Goal: Navigation & Orientation: Find specific page/section

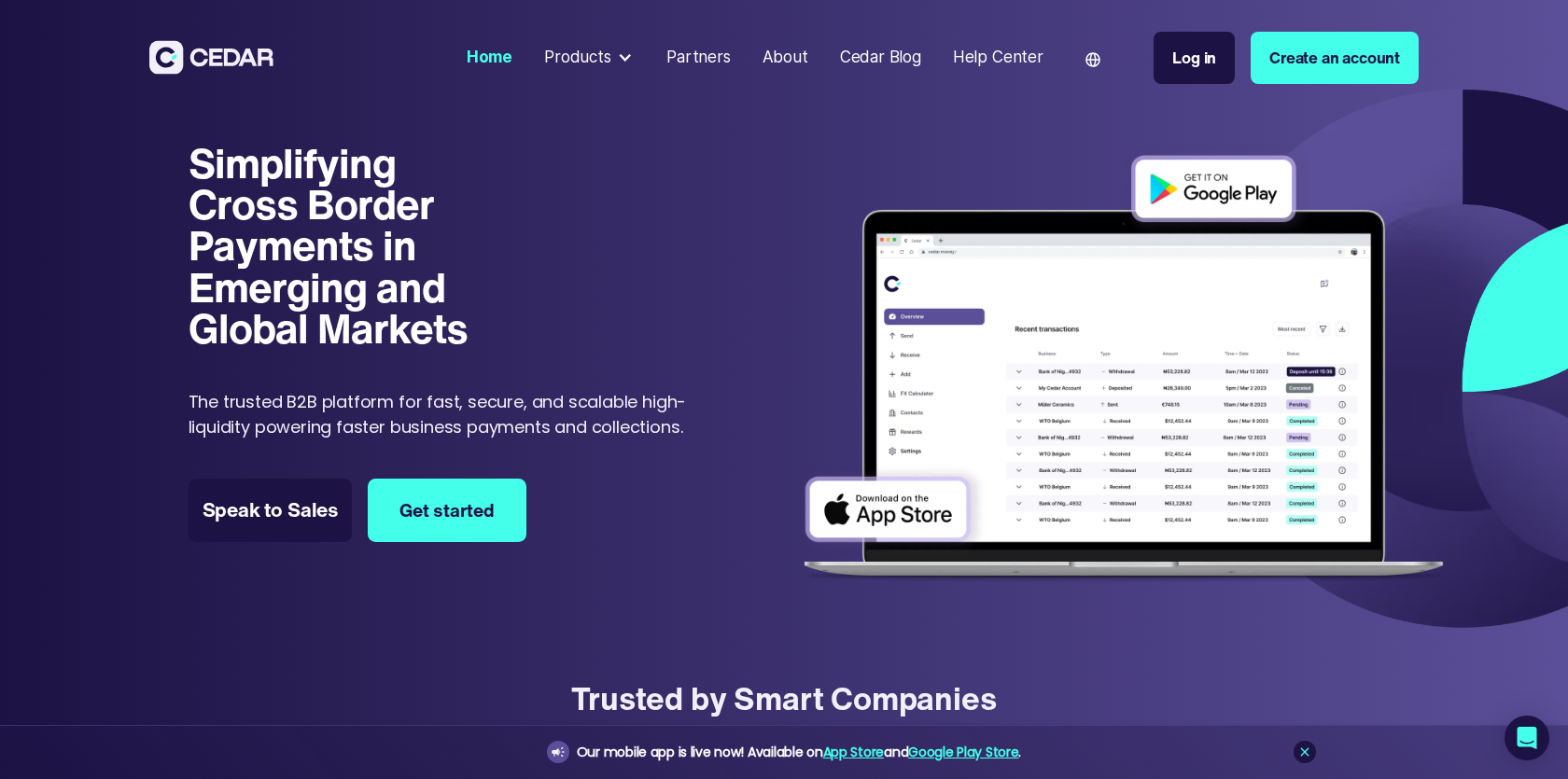
click at [620, 58] on div at bounding box center [624, 57] width 16 height 16
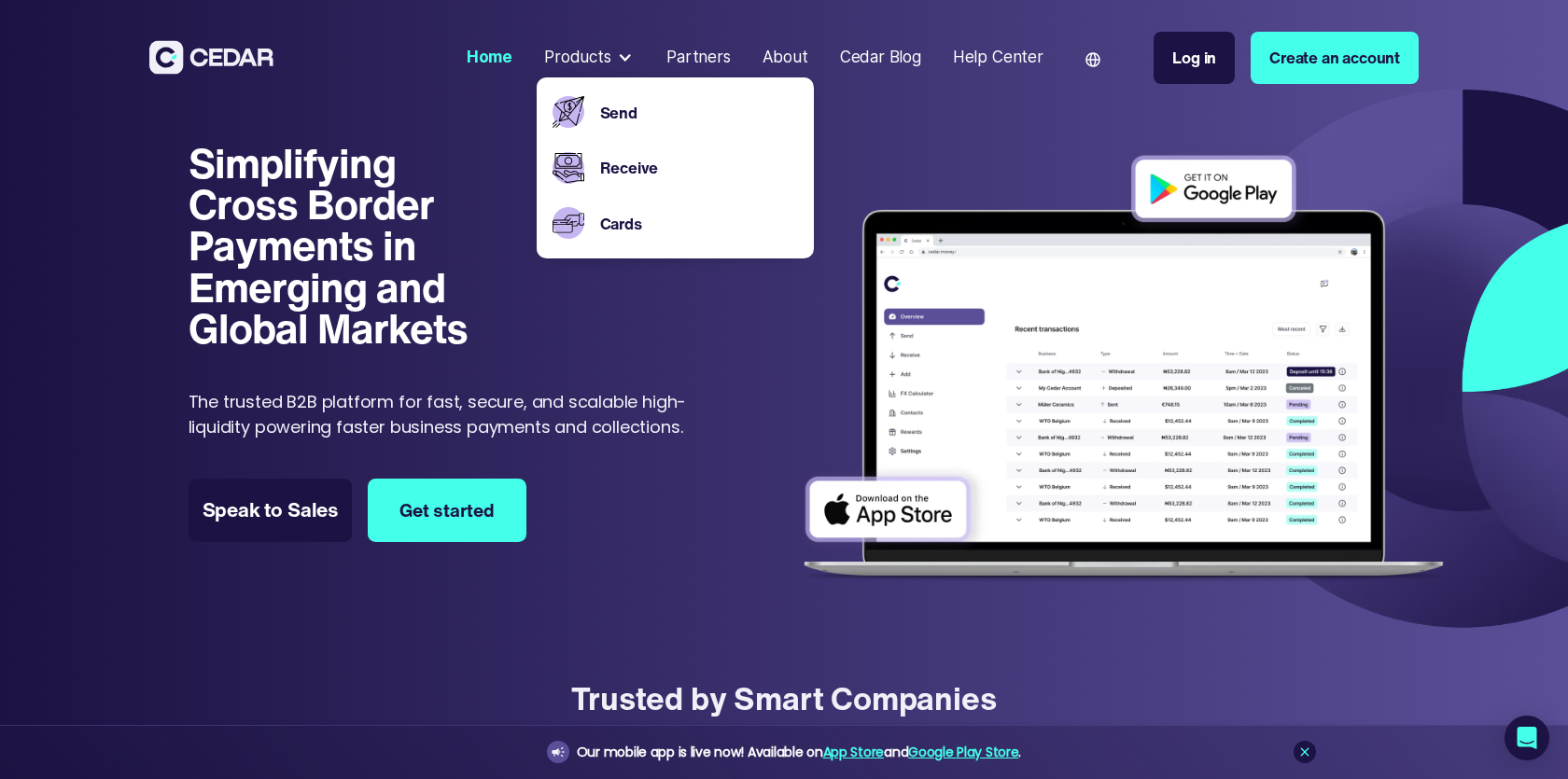
click at [886, 105] on nav "Home Products Send Receive Cards Partners About Cedar Blog Help Center Language…" at bounding box center [938, 58] width 961 height 100
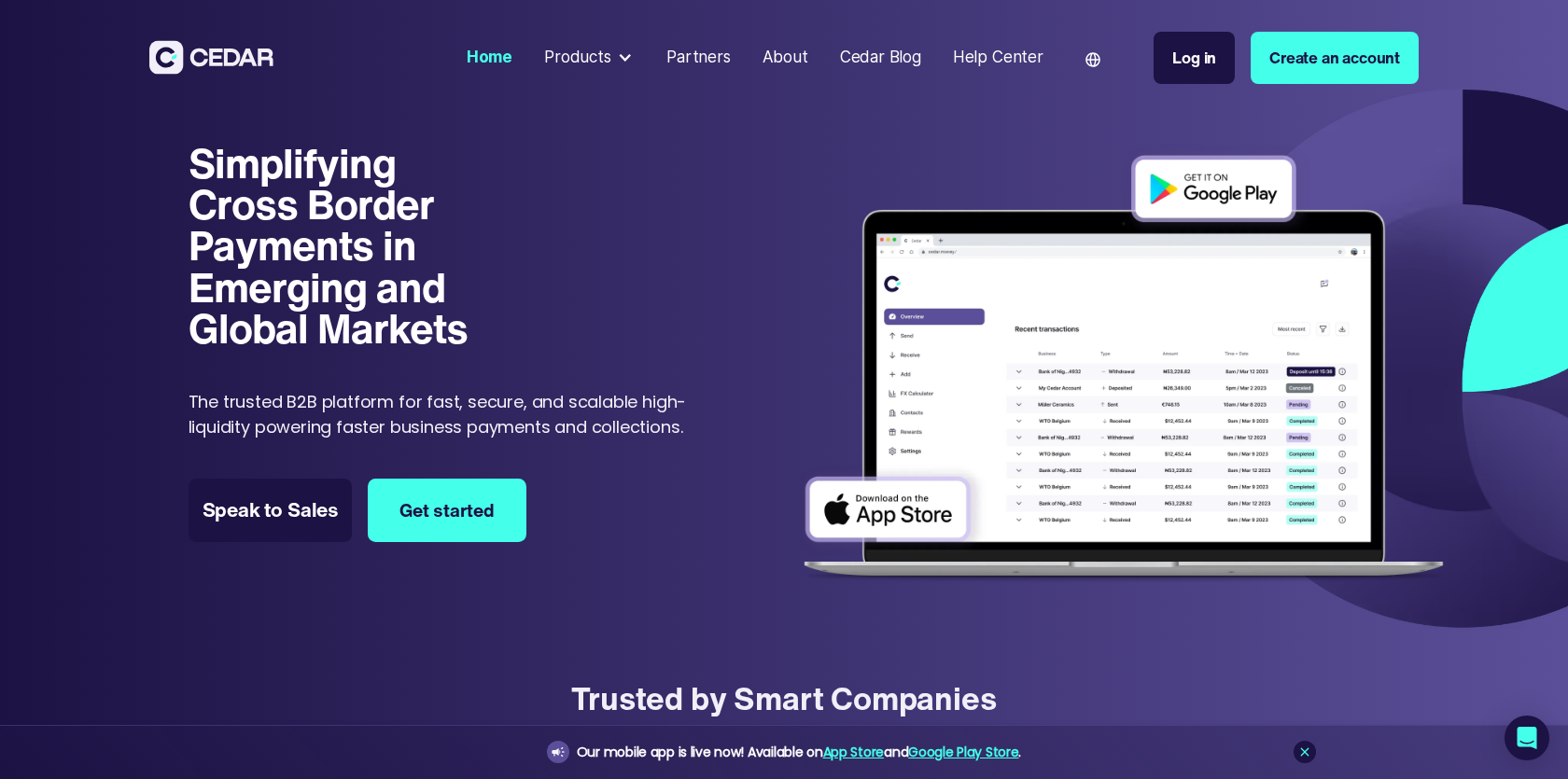
click at [800, 58] on div "About" at bounding box center [784, 58] width 46 height 24
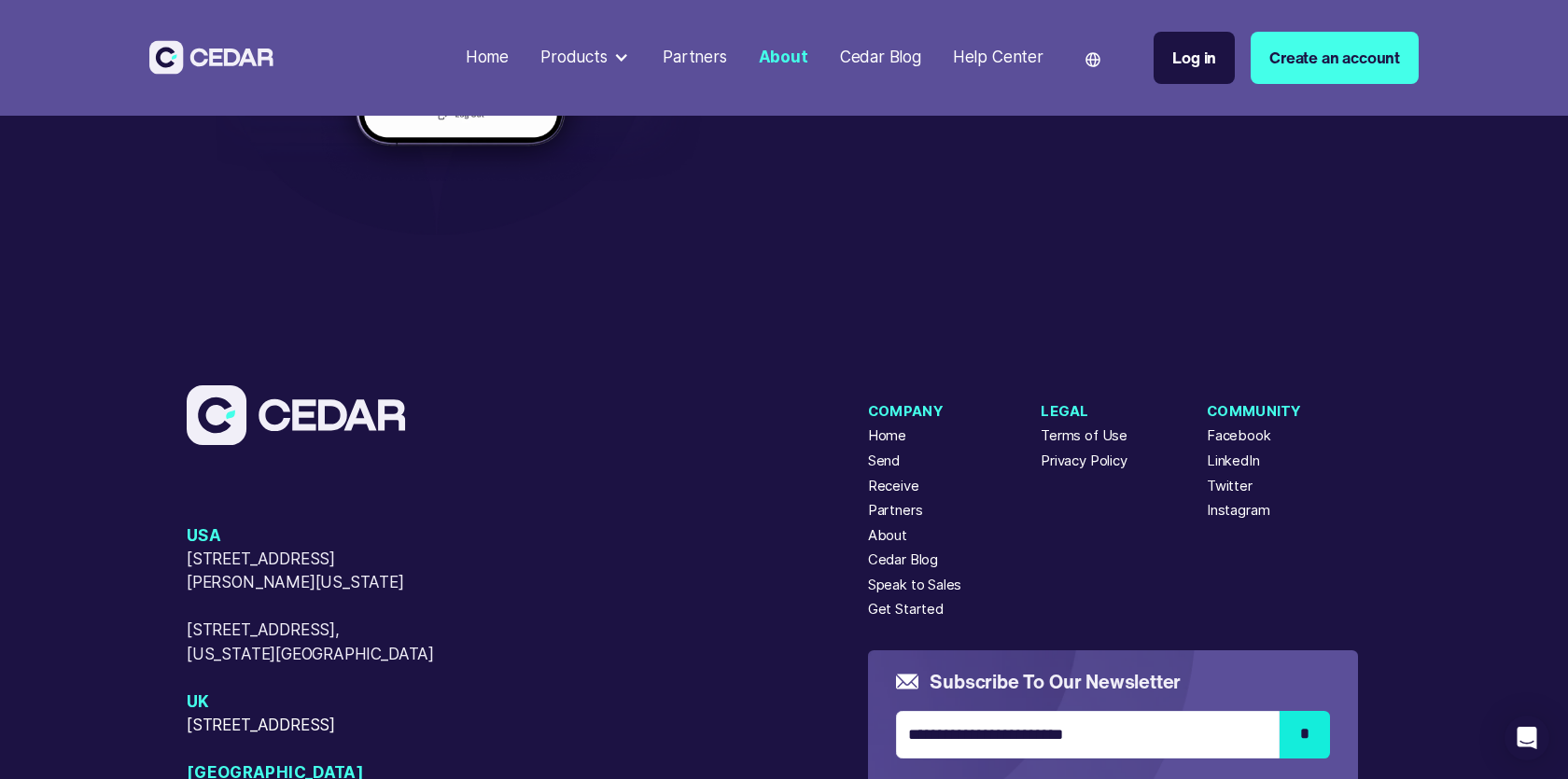
scroll to position [4685, 0]
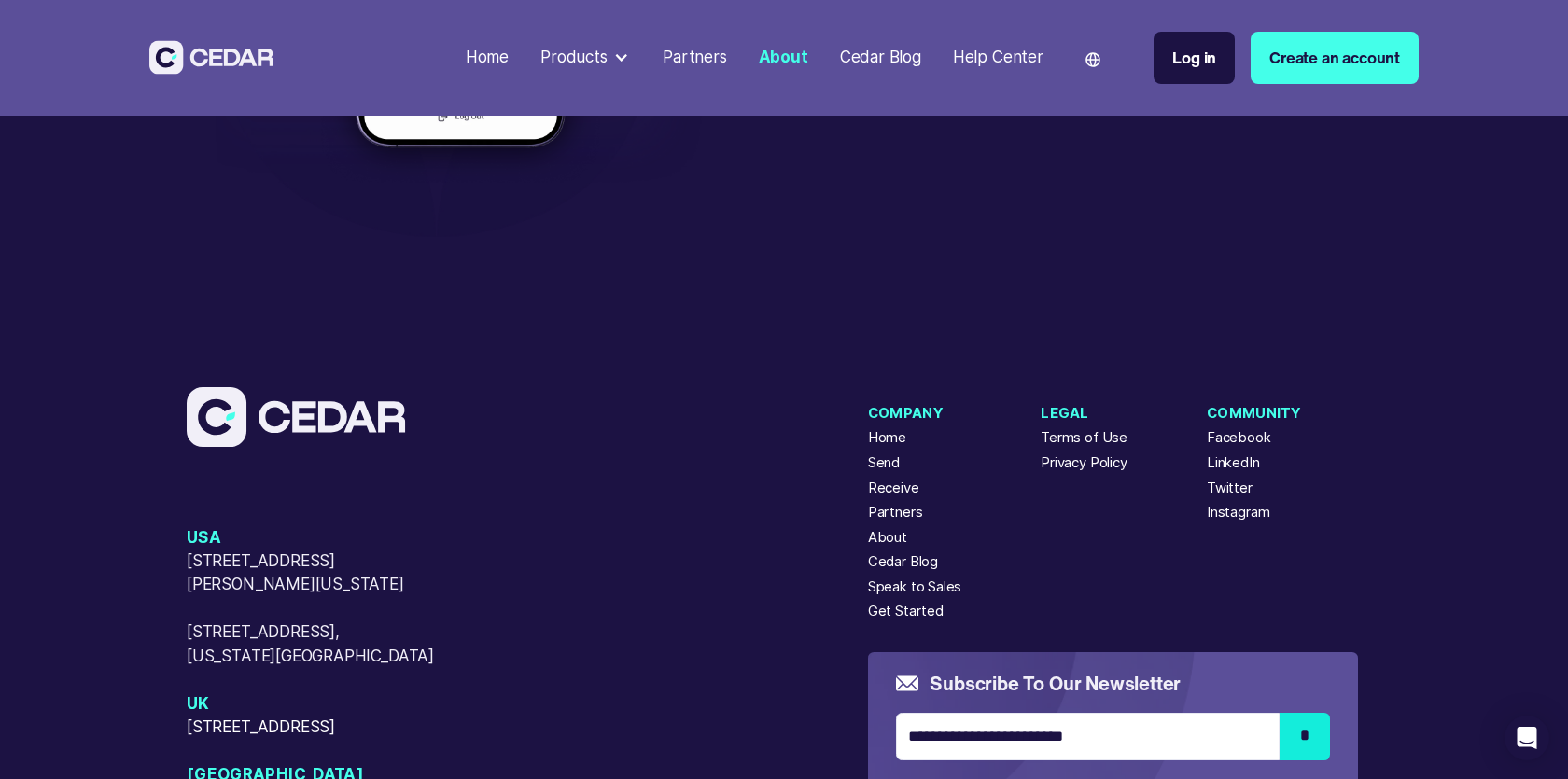
click at [897, 448] on div "Home" at bounding box center [886, 438] width 39 height 21
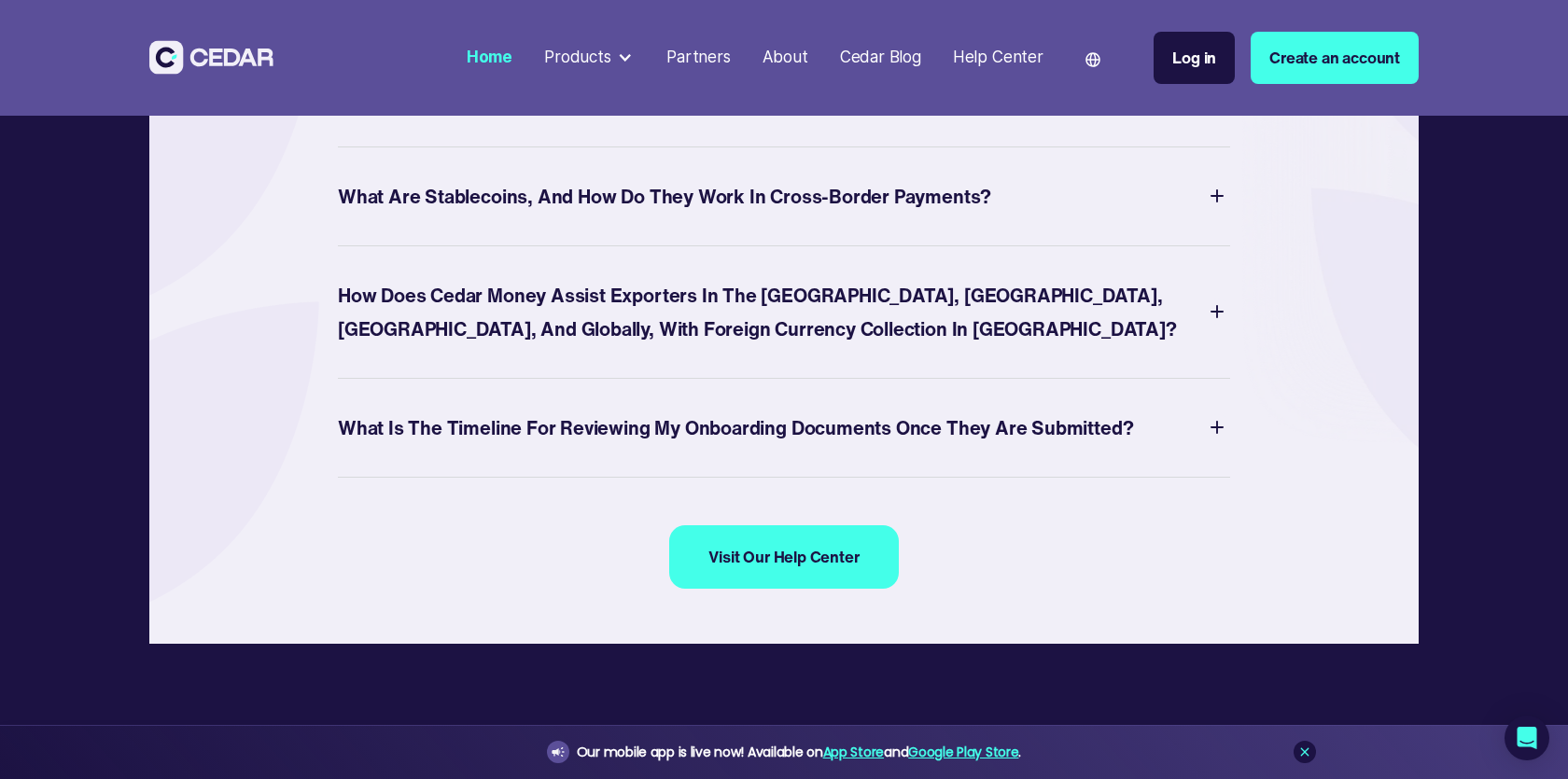
scroll to position [7297, 0]
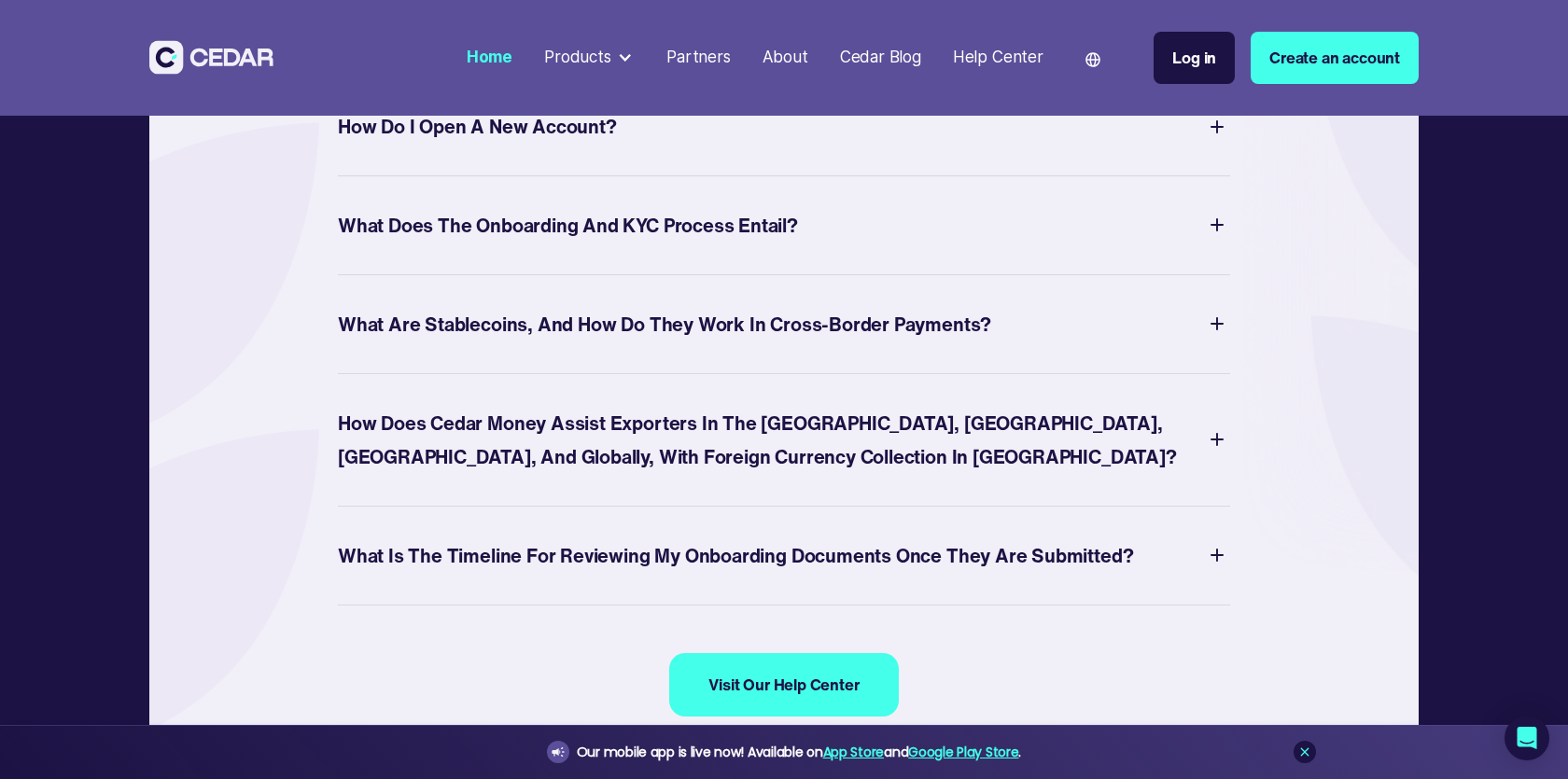
click at [1220, 140] on img at bounding box center [1217, 127] width 26 height 26
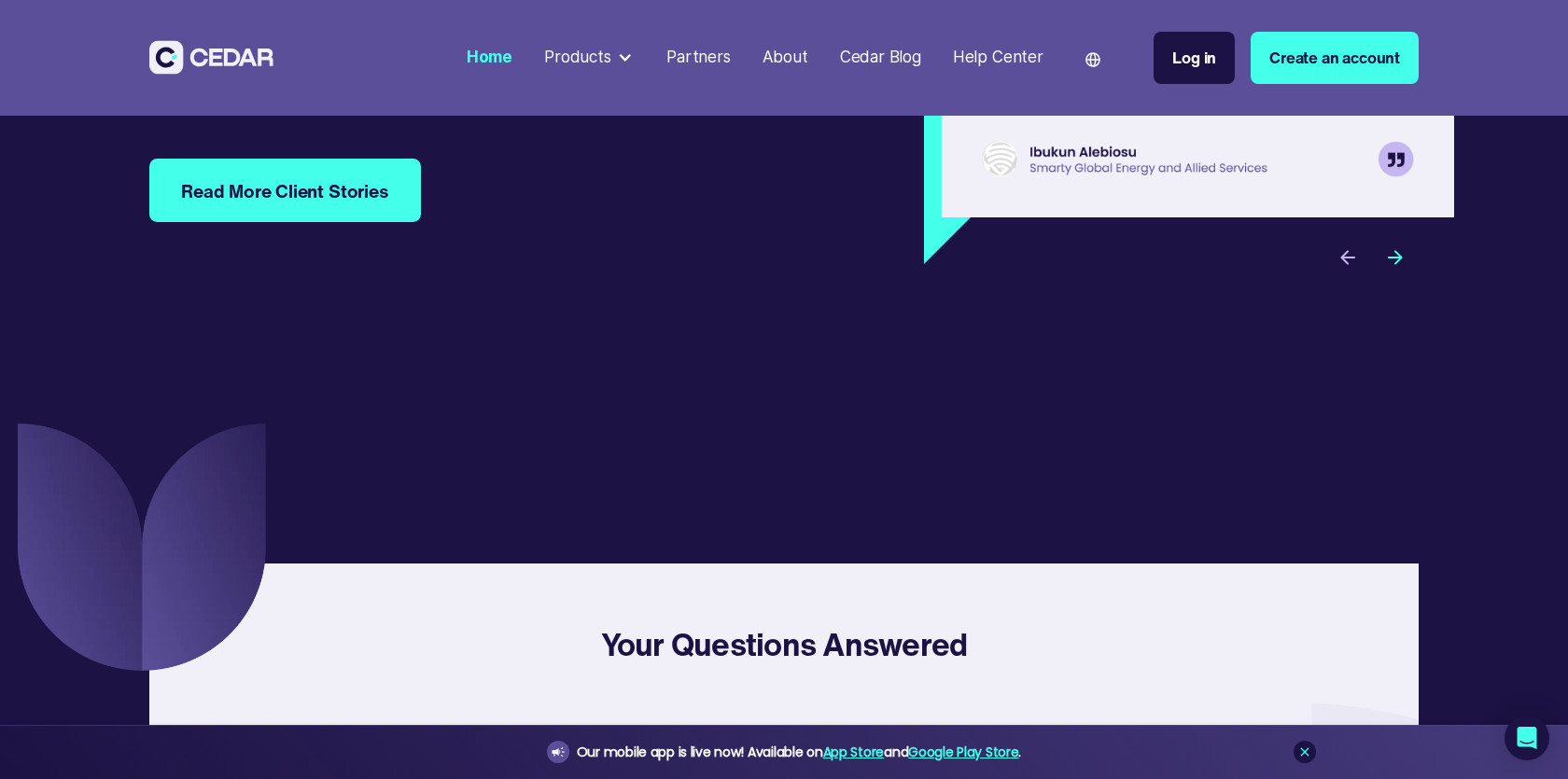
scroll to position [6248, 0]
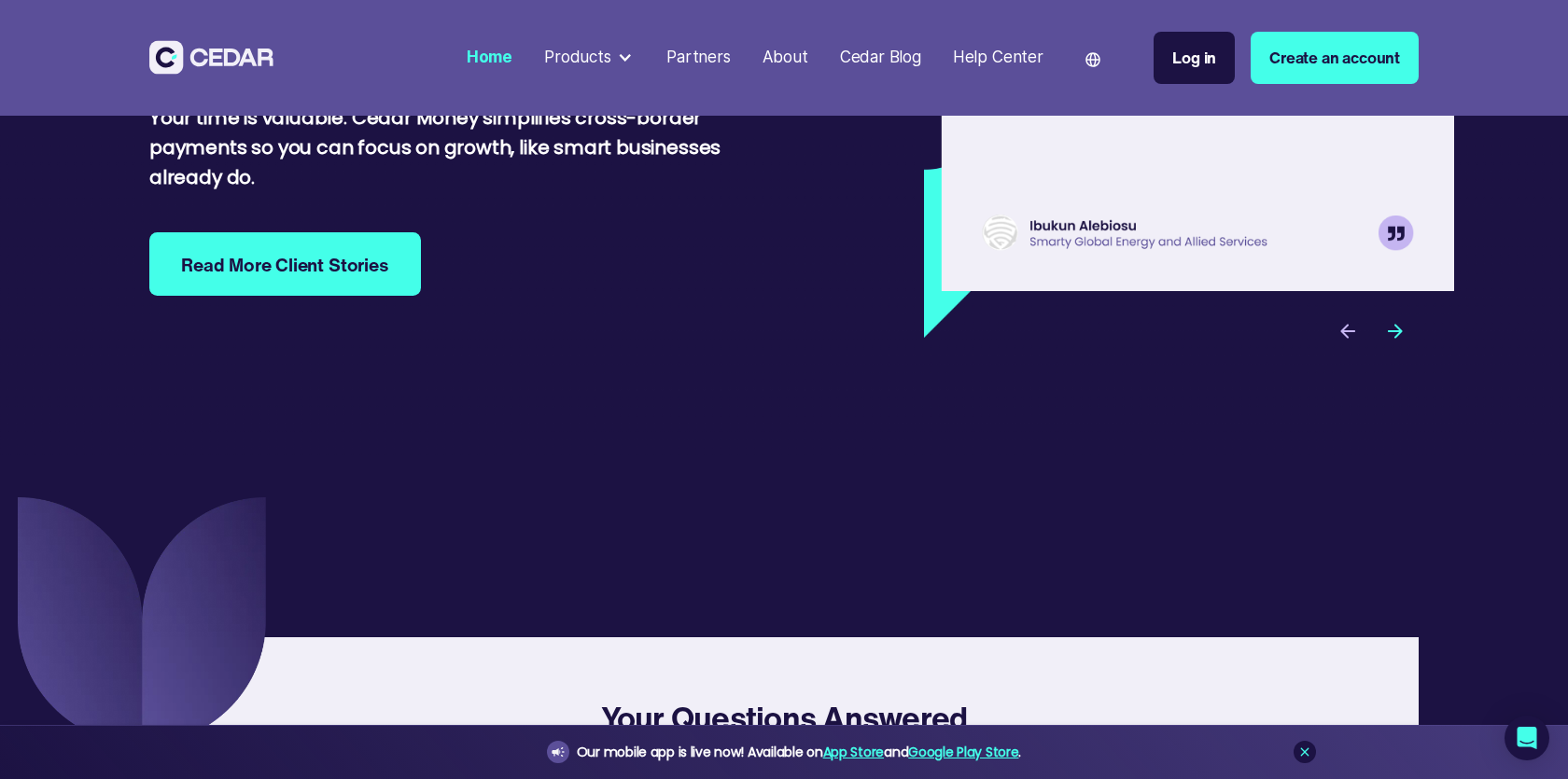
click at [991, 63] on div "Help Center" at bounding box center [998, 58] width 90 height 24
